Goal: Task Accomplishment & Management: Use online tool/utility

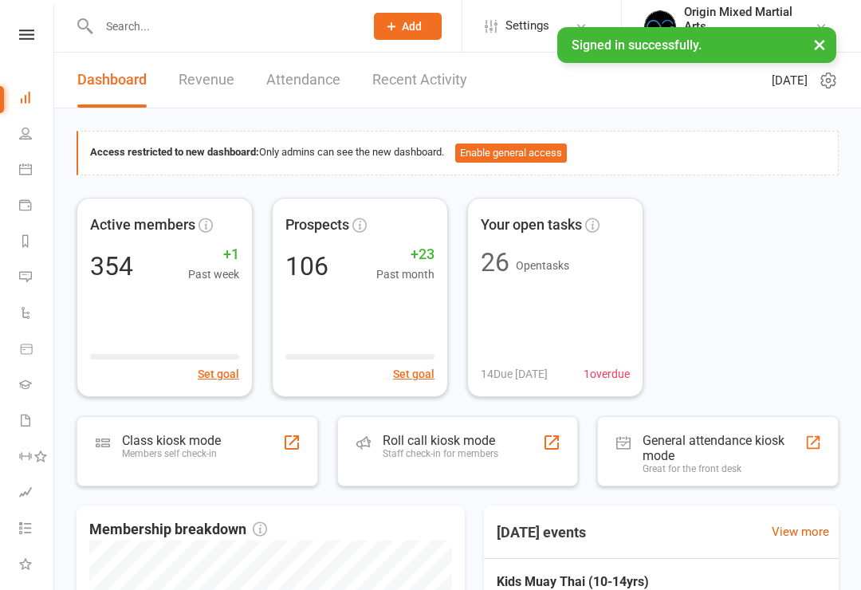
scroll to position [161, 0]
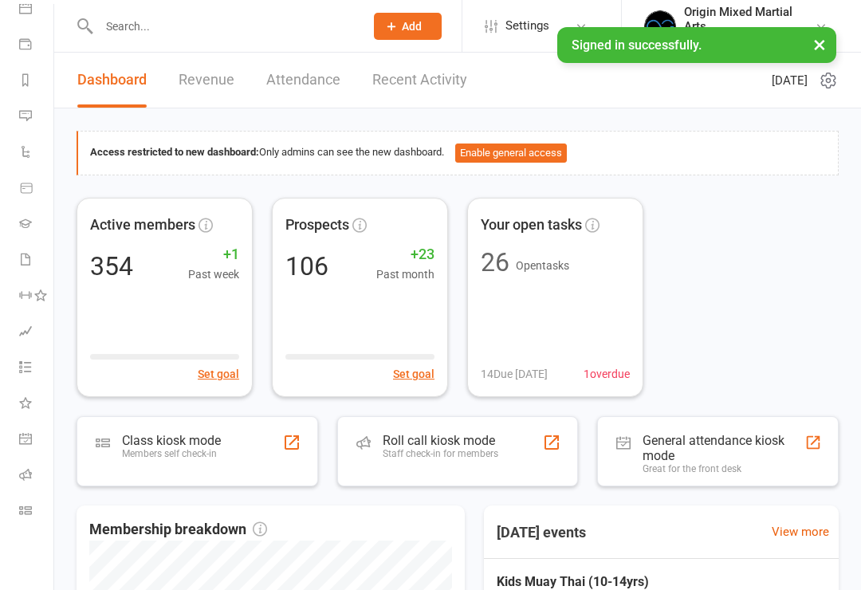
click at [28, 522] on link "Class check-in" at bounding box center [37, 512] width 36 height 36
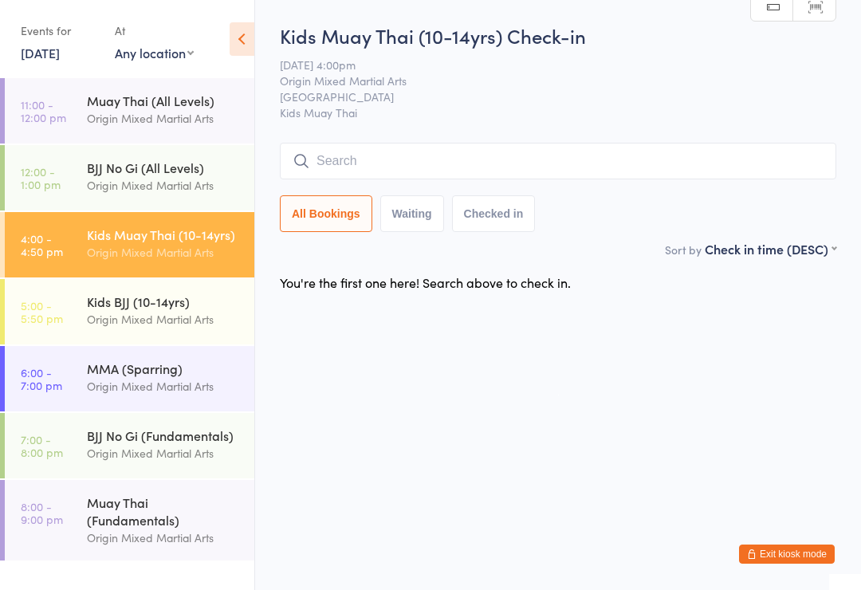
click at [182, 179] on div "Origin Mixed Martial Arts" at bounding box center [164, 185] width 154 height 18
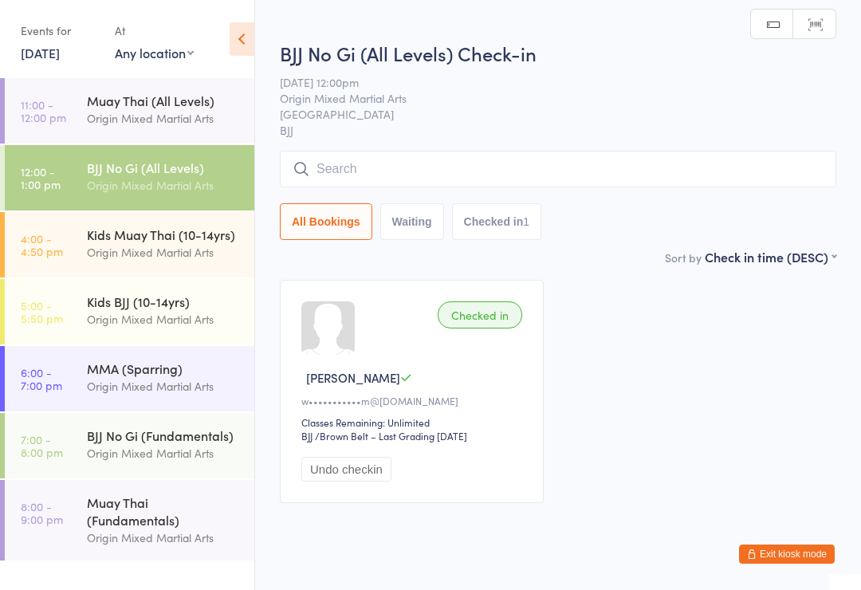
click at [556, 162] on input "search" at bounding box center [558, 169] width 557 height 37
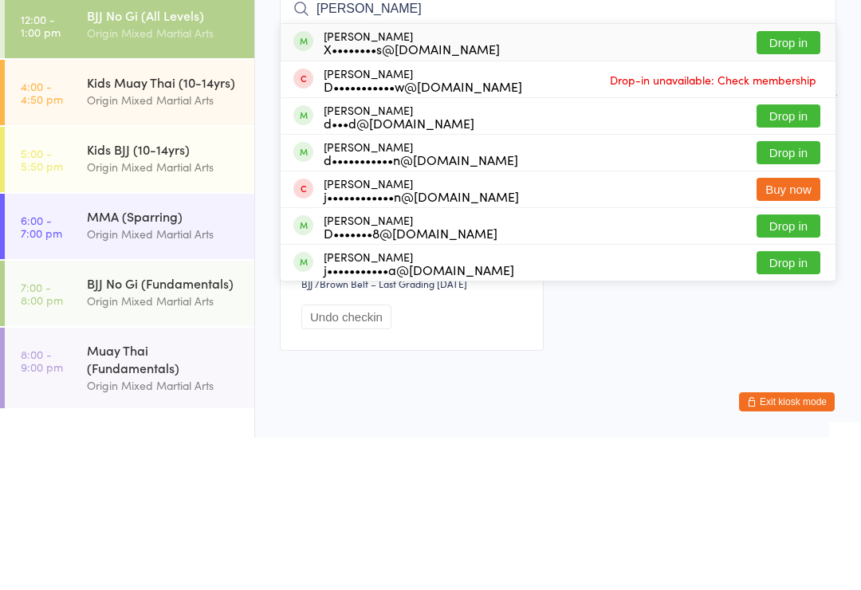
type input "[PERSON_NAME]"
click at [455, 195] on div "X••••••••s@[DOMAIN_NAME]" at bounding box center [412, 201] width 176 height 13
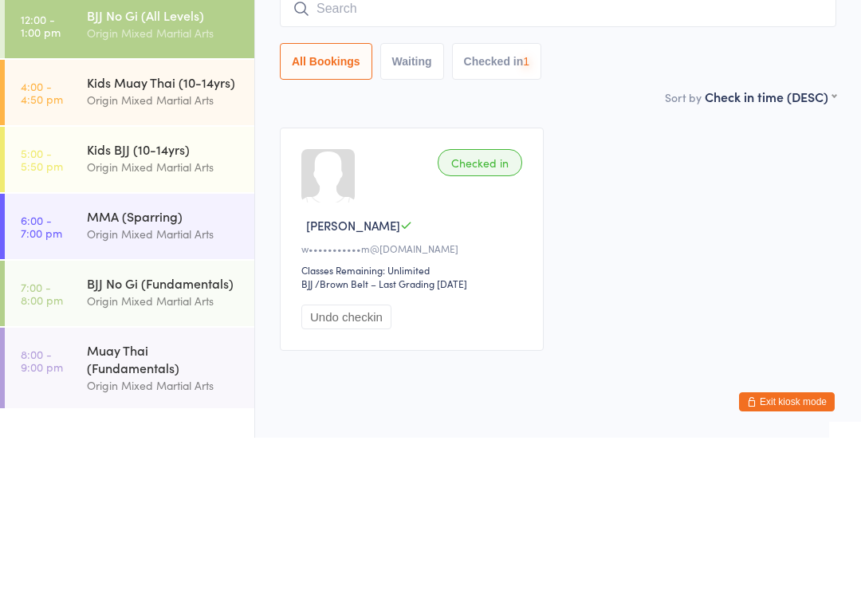
scroll to position [34, 0]
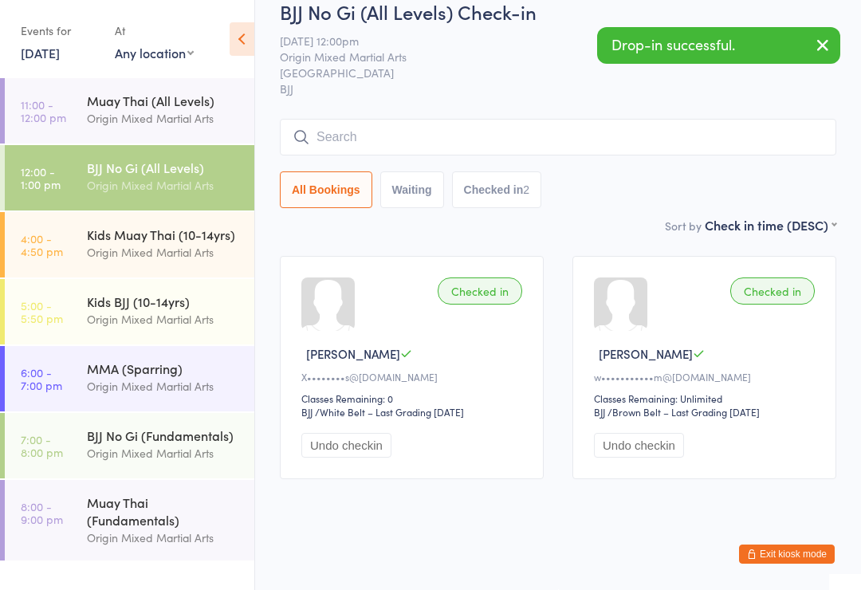
click at [184, 121] on div "Origin Mixed Martial Arts" at bounding box center [164, 118] width 154 height 18
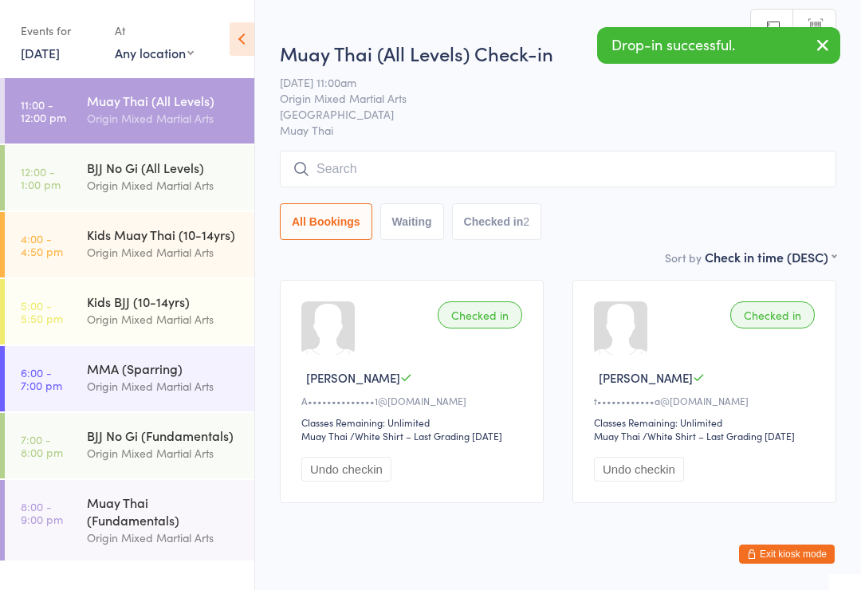
click at [182, 246] on div "Origin Mixed Martial Arts" at bounding box center [164, 252] width 154 height 18
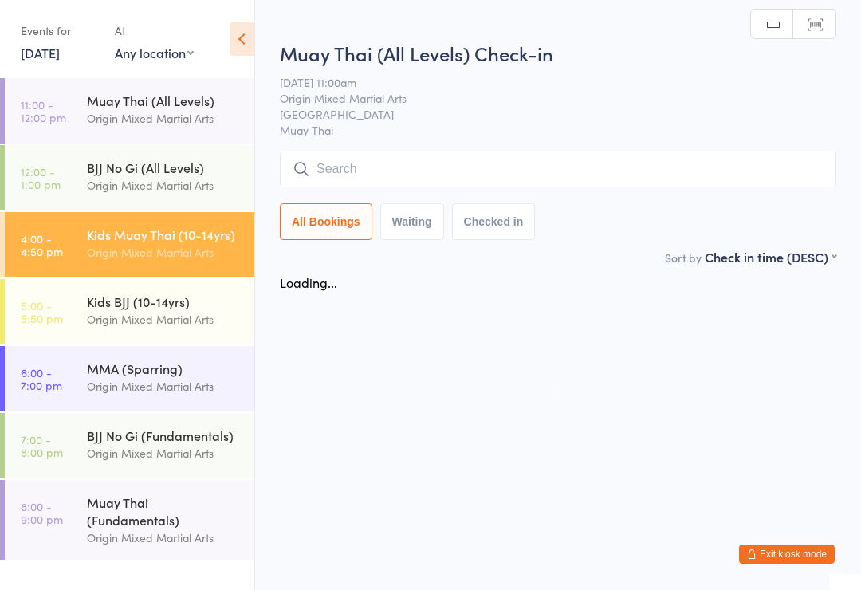
click at [175, 183] on div "Origin Mixed Martial Arts" at bounding box center [164, 185] width 154 height 18
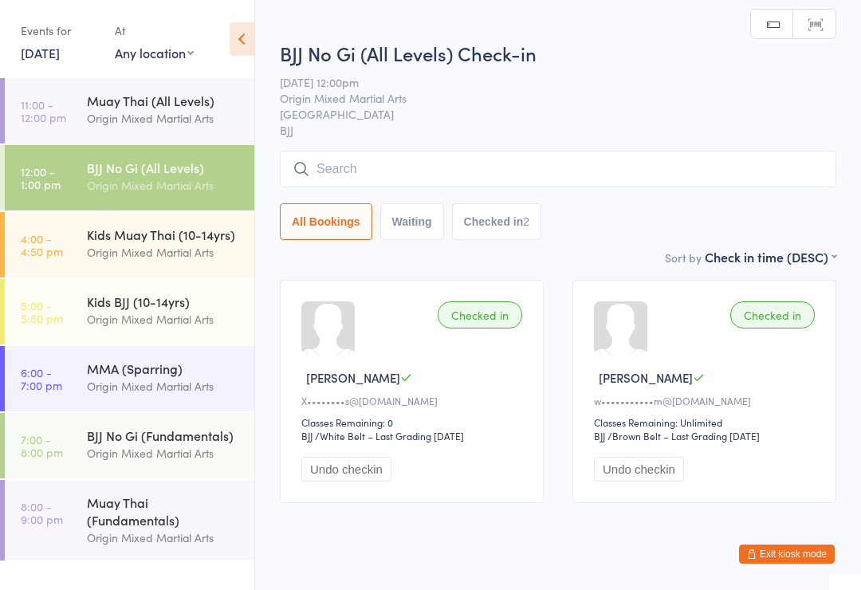
click at [180, 242] on div "Kids Muay Thai (10-14yrs)" at bounding box center [164, 235] width 154 height 18
